Goal: Find specific fact: Find specific fact

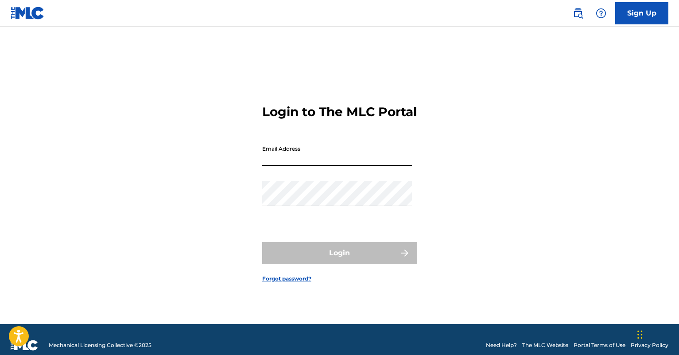
click at [322, 166] on input "Email Address" at bounding box center [337, 153] width 150 height 25
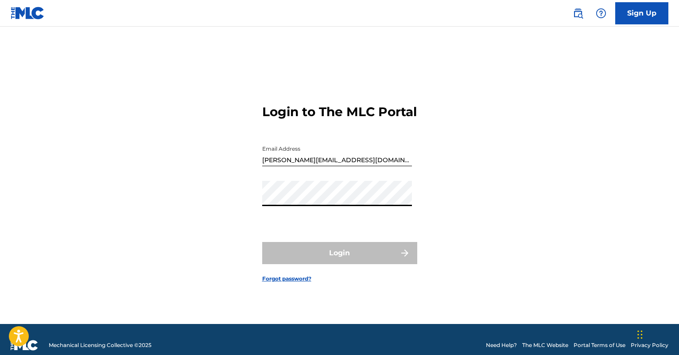
type input "[PERSON_NAME][EMAIL_ADDRESS][PERSON_NAME][DOMAIN_NAME]"
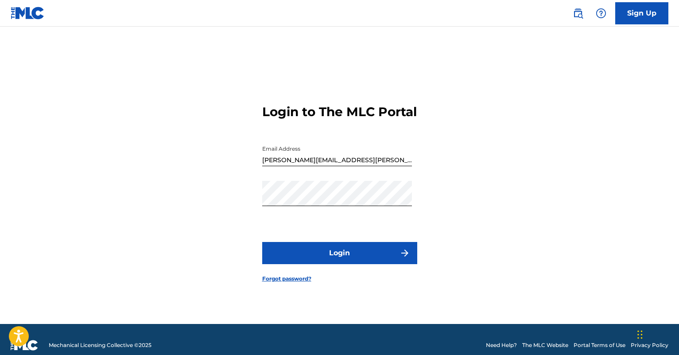
click at [349, 256] on button "Login" at bounding box center [339, 253] width 155 height 22
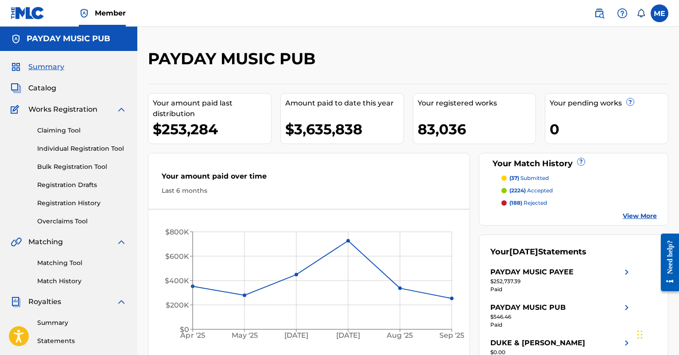
click at [50, 88] on span "Catalog" at bounding box center [42, 88] width 28 height 11
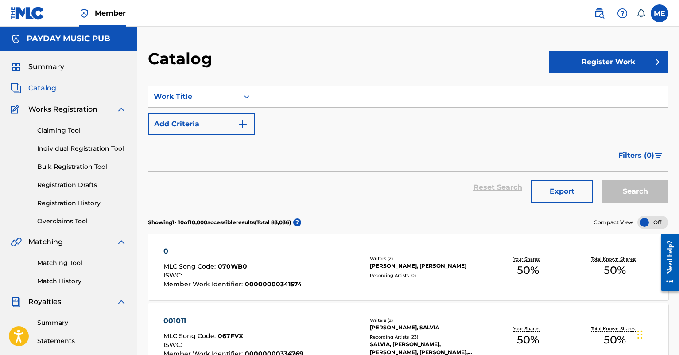
click at [595, 15] on img at bounding box center [599, 13] width 11 height 11
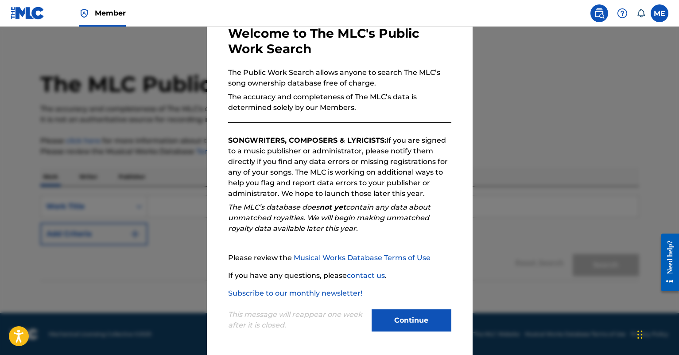
scroll to position [2, 0]
click at [403, 323] on button "Continue" at bounding box center [411, 320] width 80 height 22
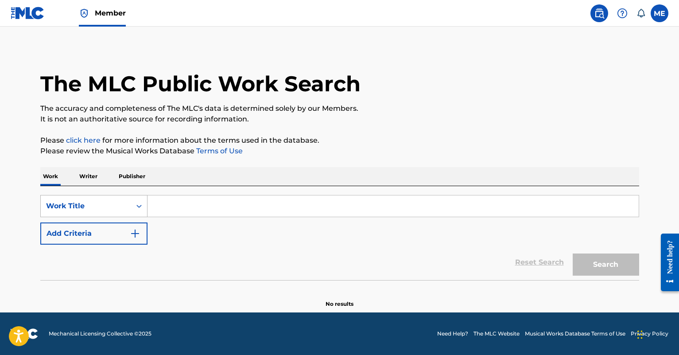
click at [91, 199] on div "Work Title" at bounding box center [86, 205] width 90 height 17
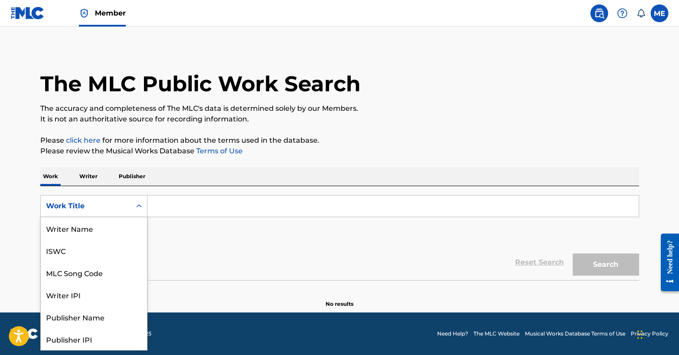
scroll to position [44, 0]
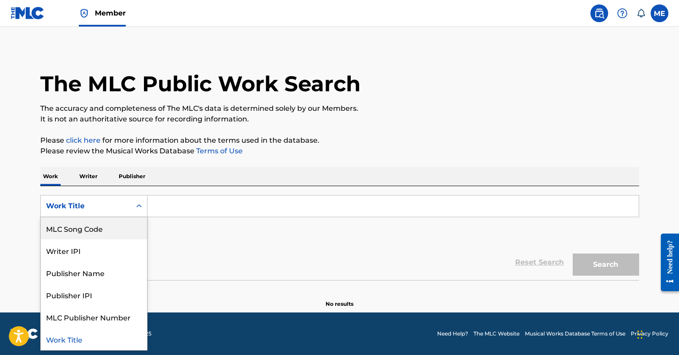
click at [93, 233] on div "MLC Song Code" at bounding box center [94, 228] width 106 height 22
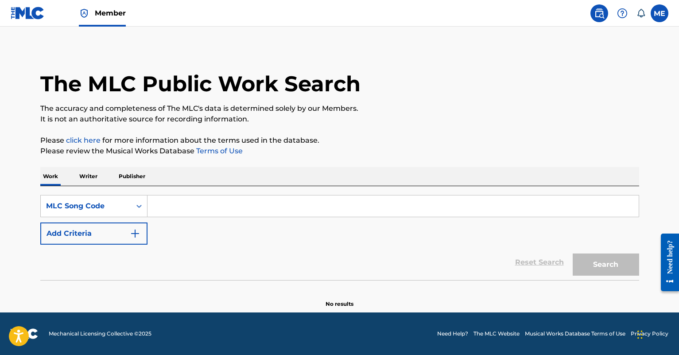
click at [189, 213] on input "Search Form" at bounding box center [392, 205] width 491 height 21
paste input "B97062"
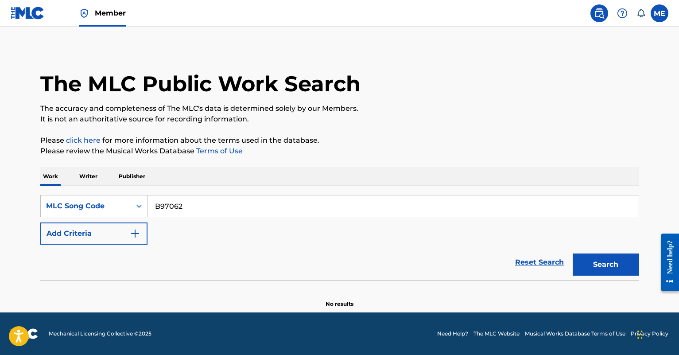
type input "B97062"
click at [596, 253] on div "Search" at bounding box center [603, 261] width 71 height 35
click at [597, 259] on button "Search" at bounding box center [606, 264] width 66 height 22
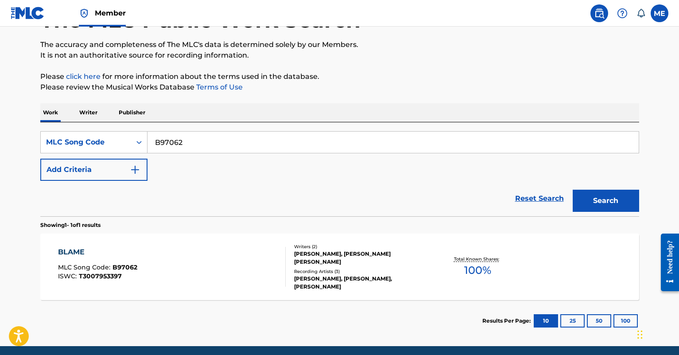
scroll to position [100, 0]
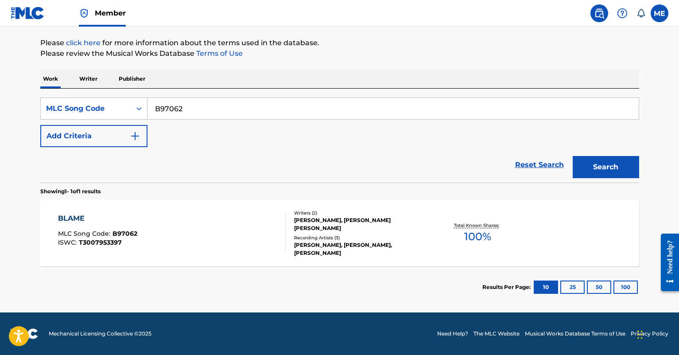
click at [70, 218] on div "BLAME" at bounding box center [97, 218] width 79 height 11
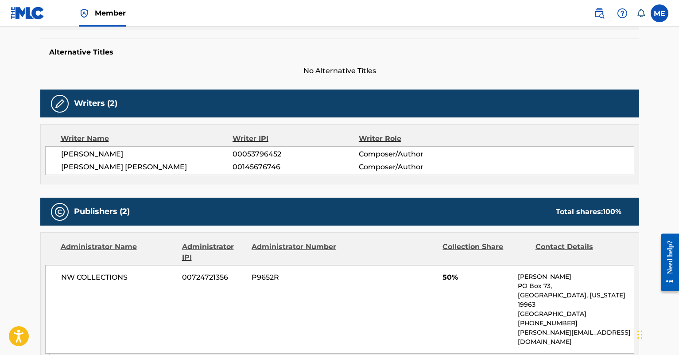
scroll to position [221, 0]
